Goal: Information Seeking & Learning: Find specific fact

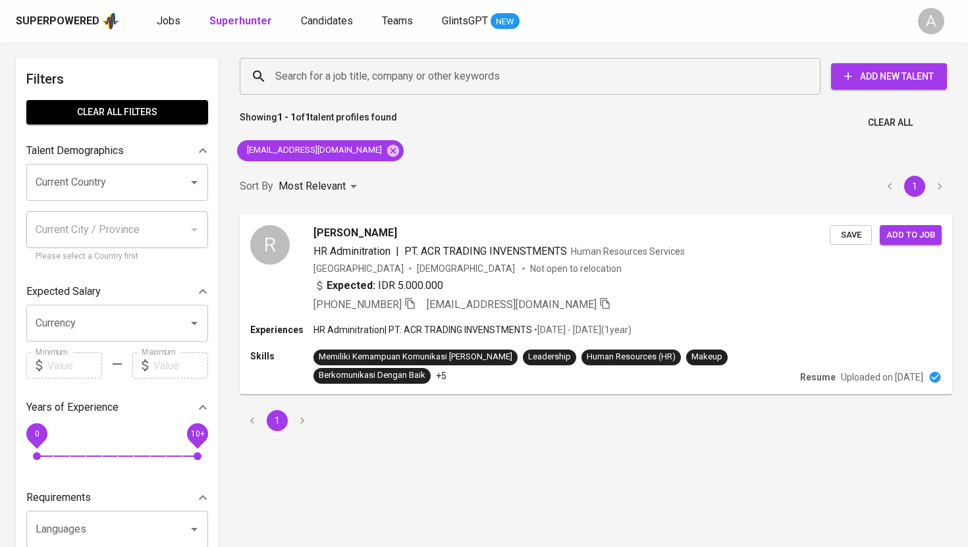
click at [387, 146] on icon at bounding box center [393, 150] width 12 height 12
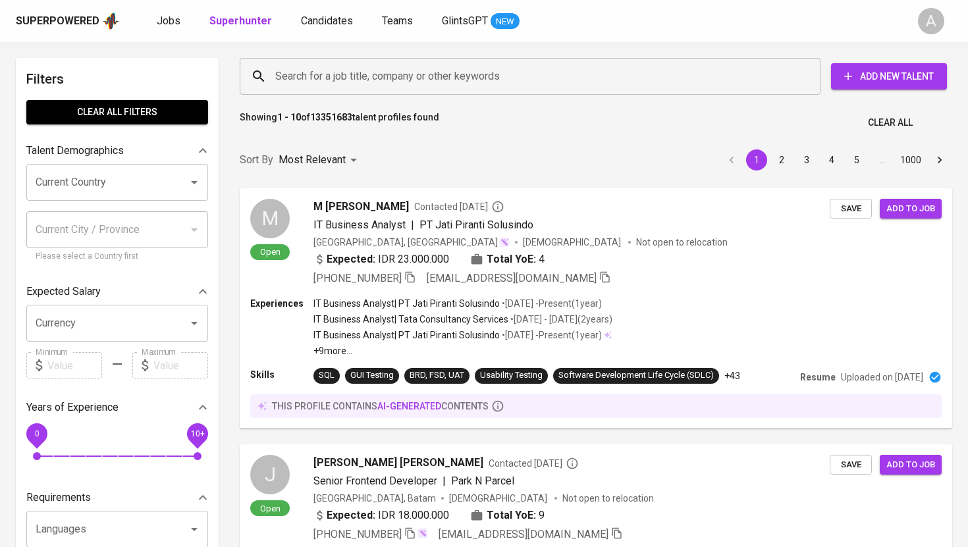
click at [393, 82] on input "Search for a job title, company or other keywords" at bounding box center [533, 76] width 523 height 25
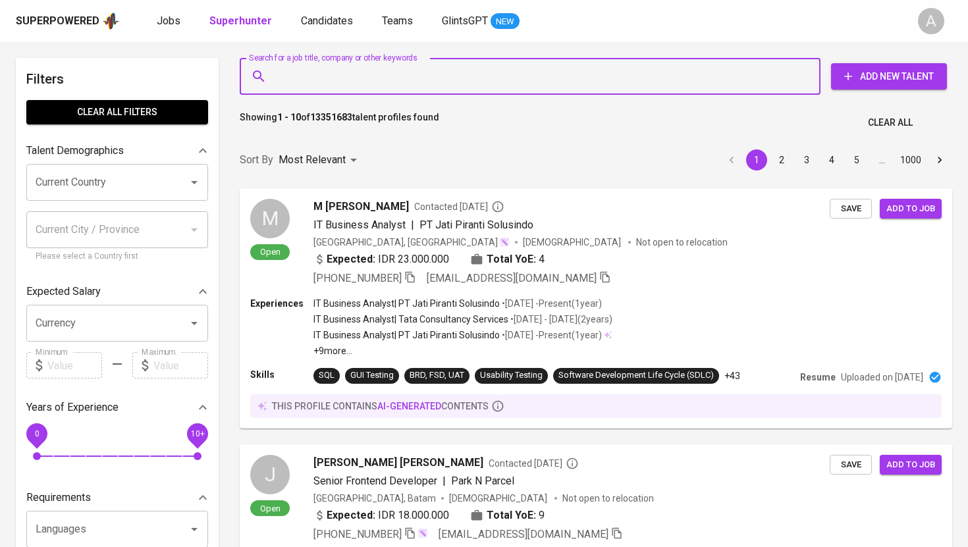
paste input "[EMAIL_ADDRESS][DOMAIN_NAME]"
type input "[EMAIL_ADDRESS][DOMAIN_NAME]"
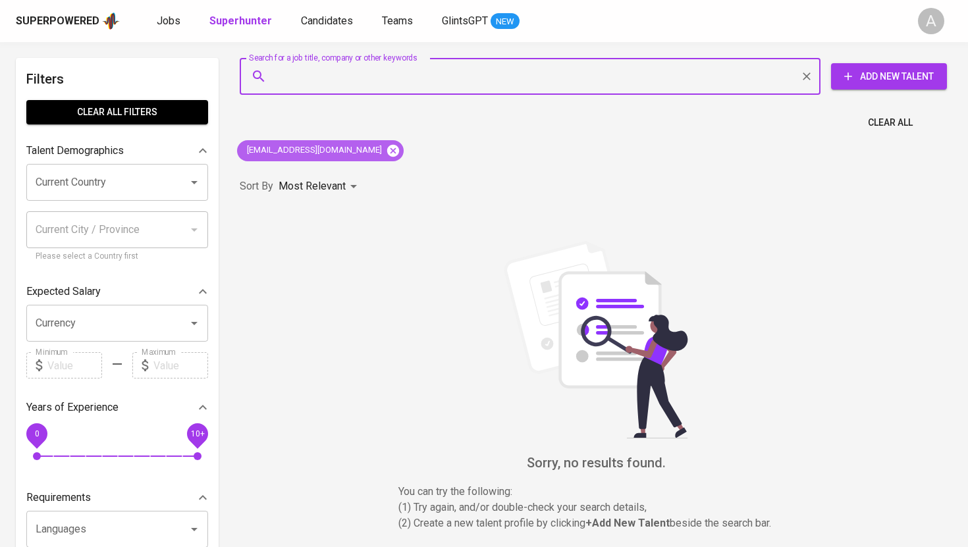
click at [387, 148] on icon at bounding box center [393, 150] width 12 height 12
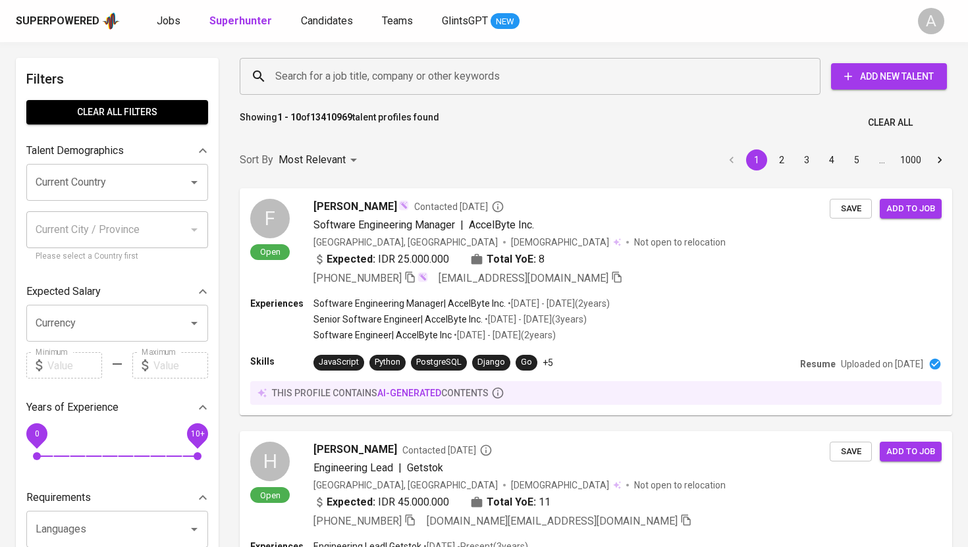
click at [370, 80] on input "Search for a job title, company or other keywords" at bounding box center [533, 76] width 523 height 25
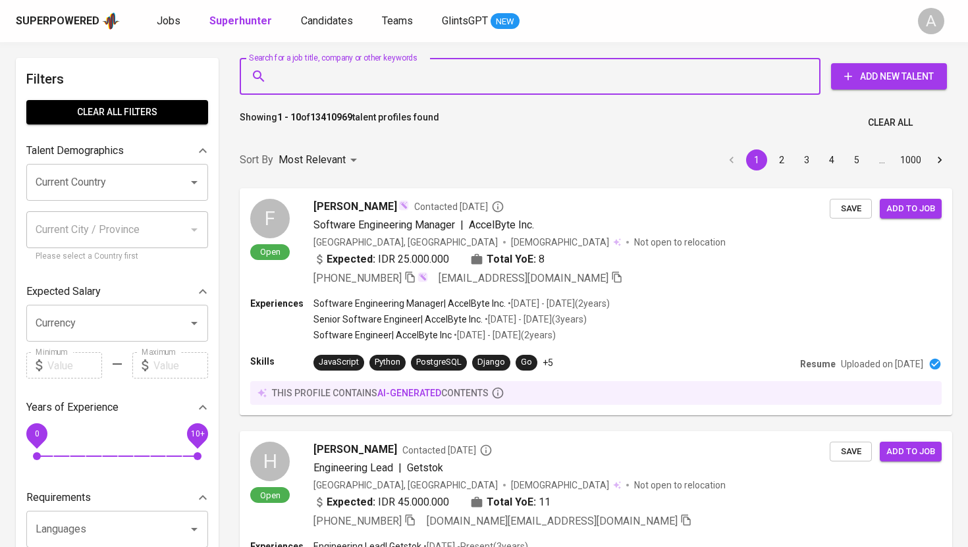
paste input "[EMAIL_ADDRESS][DOMAIN_NAME]"
type input "[EMAIL_ADDRESS][DOMAIN_NAME]"
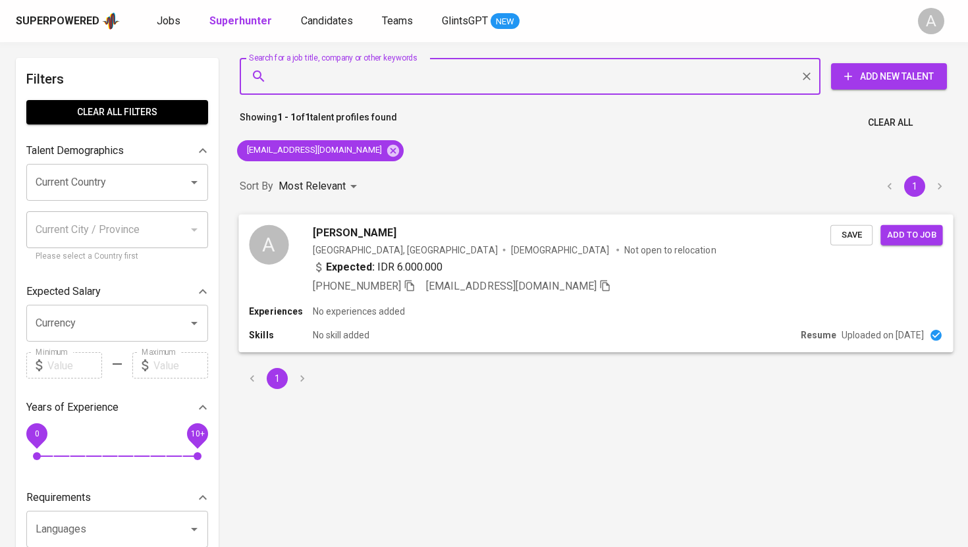
click at [337, 249] on div "[GEOGRAPHIC_DATA], [GEOGRAPHIC_DATA]" at bounding box center [405, 249] width 185 height 13
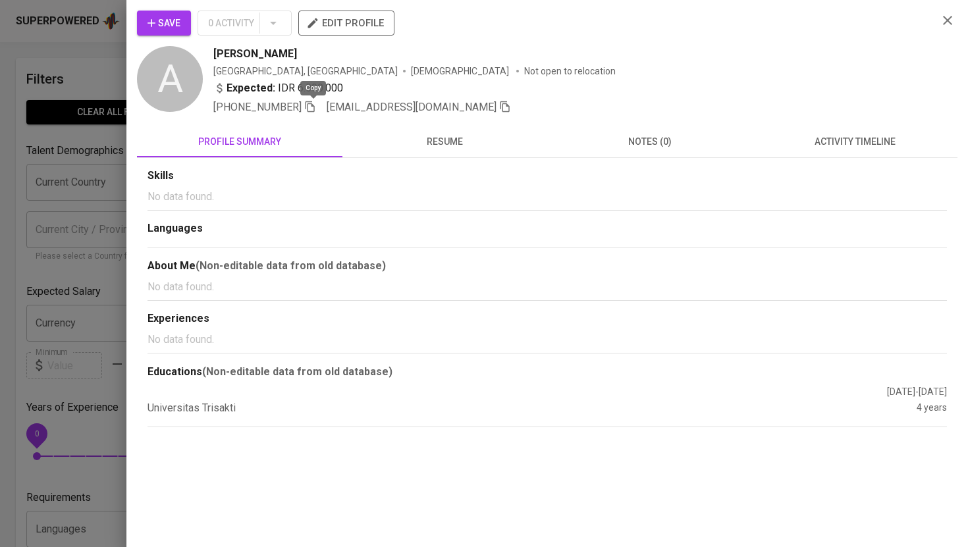
click at [314, 104] on icon "button" at bounding box center [310, 106] width 9 height 11
